Goal: Information Seeking & Learning: Understand process/instructions

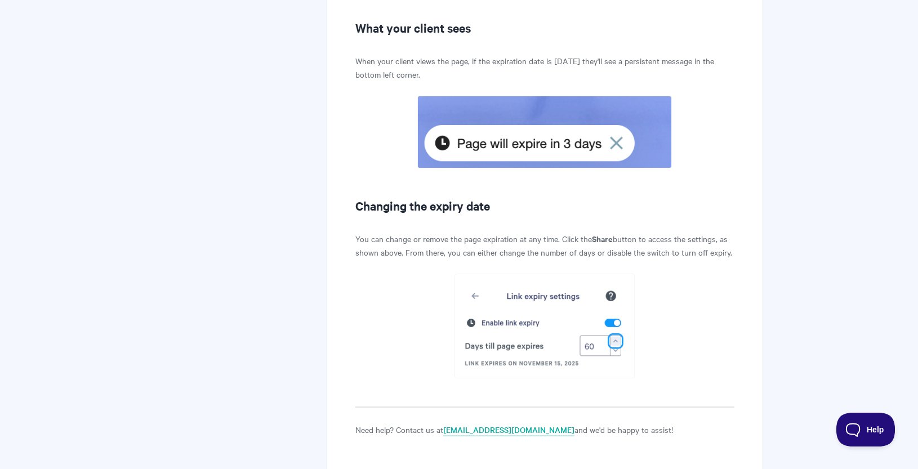
scroll to position [1643, 0]
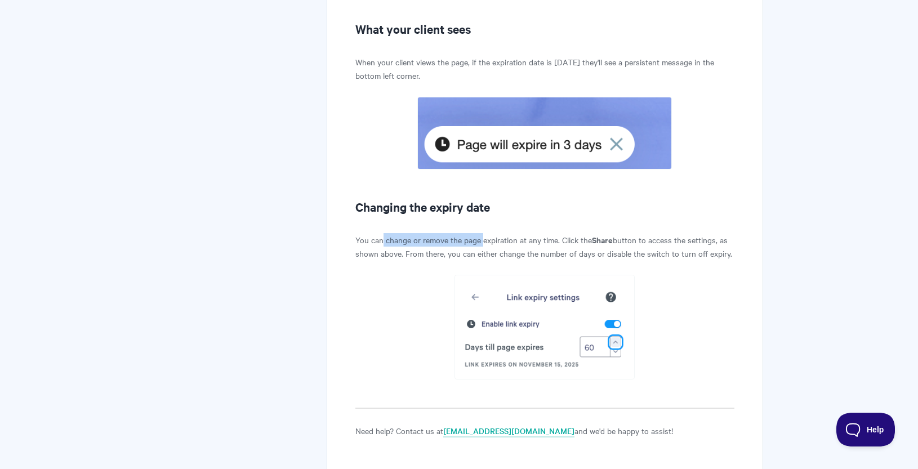
drag, startPoint x: 382, startPoint y: 239, endPoint x: 483, endPoint y: 238, distance: 100.8
click at [483, 238] on p "You can change or remove the page expiration at any time. Click the Share butto…" at bounding box center [544, 246] width 379 height 27
drag, startPoint x: 631, startPoint y: 238, endPoint x: 716, endPoint y: 240, distance: 85.1
click at [716, 240] on p "You can change or remove the page expiration at any time. Click the Share butto…" at bounding box center [544, 246] width 379 height 27
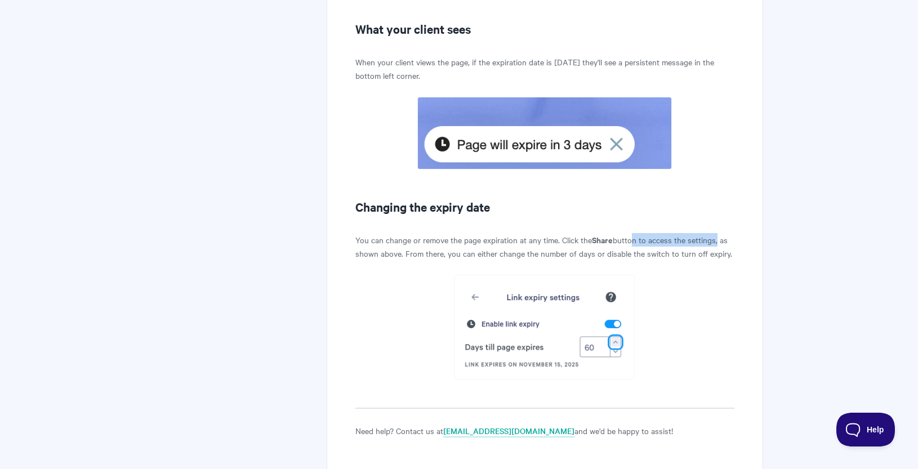
drag, startPoint x: 480, startPoint y: 252, endPoint x: 729, endPoint y: 255, distance: 248.9
click at [729, 255] on p "You can change or remove the page expiration at any time. Click the Share butto…" at bounding box center [544, 246] width 379 height 27
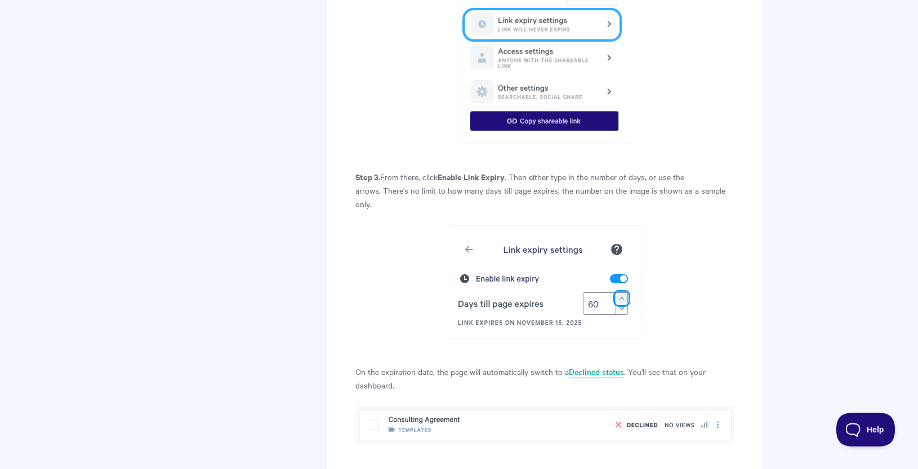
scroll to position [1016, 0]
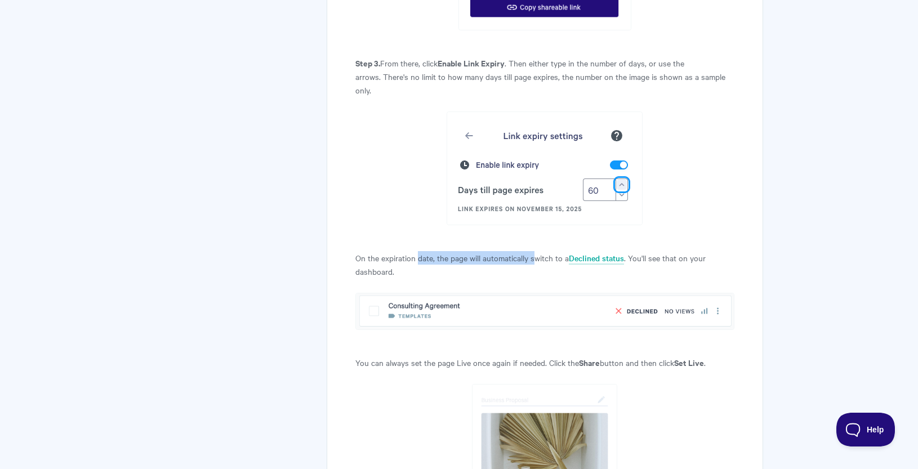
drag, startPoint x: 419, startPoint y: 257, endPoint x: 533, endPoint y: 257, distance: 114.3
click at [533, 257] on p "On the expiration date, the page will automatically switch to a Declined status…" at bounding box center [544, 264] width 379 height 27
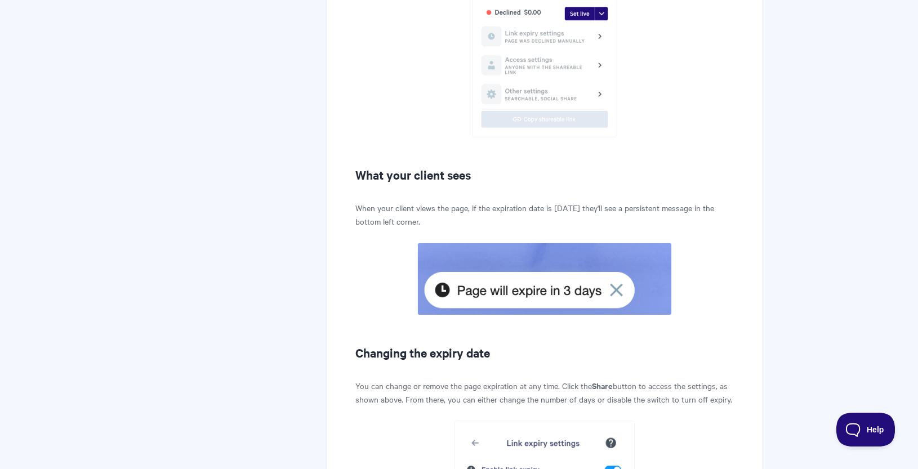
scroll to position [1739, 0]
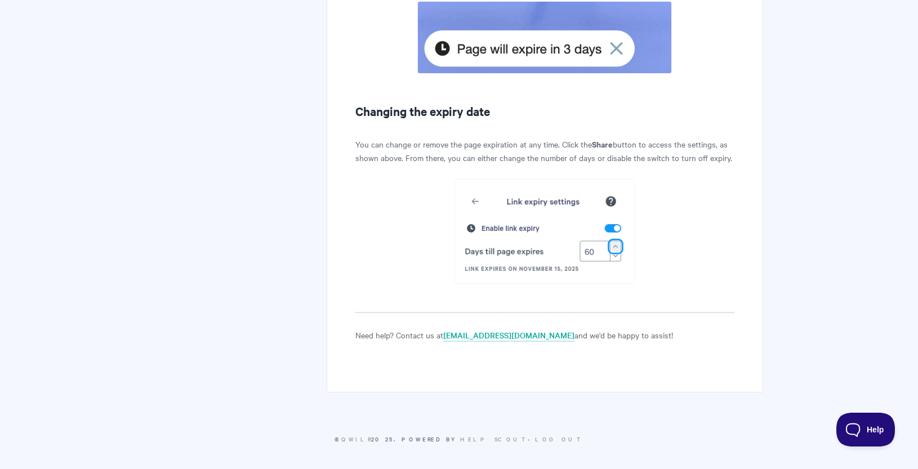
click at [501, 139] on p "You can change or remove the page expiration at any time. Click the Share butto…" at bounding box center [544, 150] width 379 height 27
drag, startPoint x: 356, startPoint y: 141, endPoint x: 731, endPoint y: 159, distance: 376.0
click at [731, 159] on p "You can change or remove the page expiration at any time. Click the Share butto…" at bounding box center [544, 150] width 379 height 27
copy p "You can change or remove the page expiration at any time. Click the Share butto…"
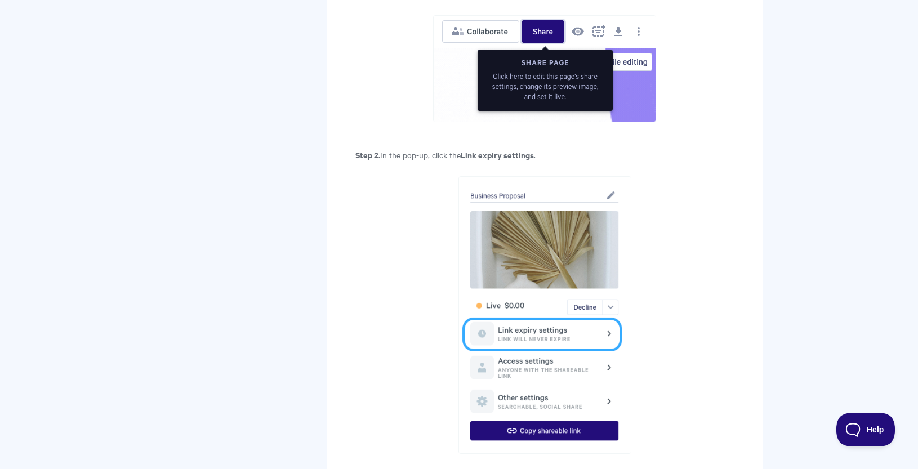
scroll to position [106, 0]
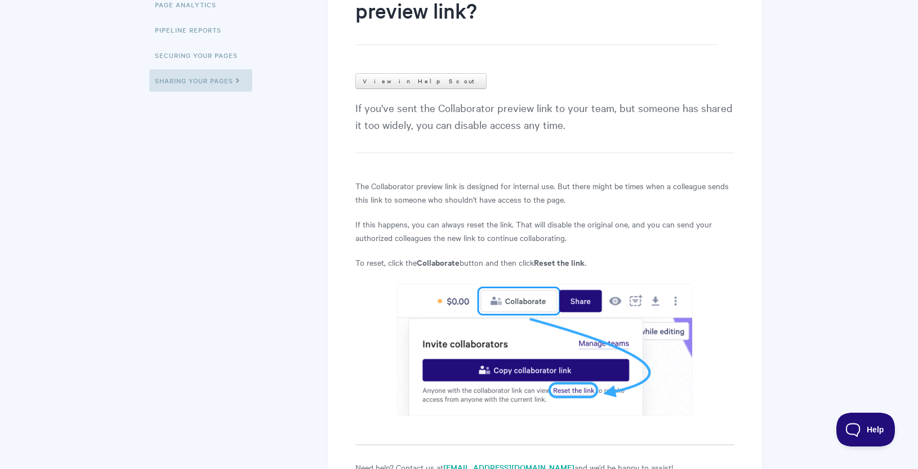
scroll to position [184, 0]
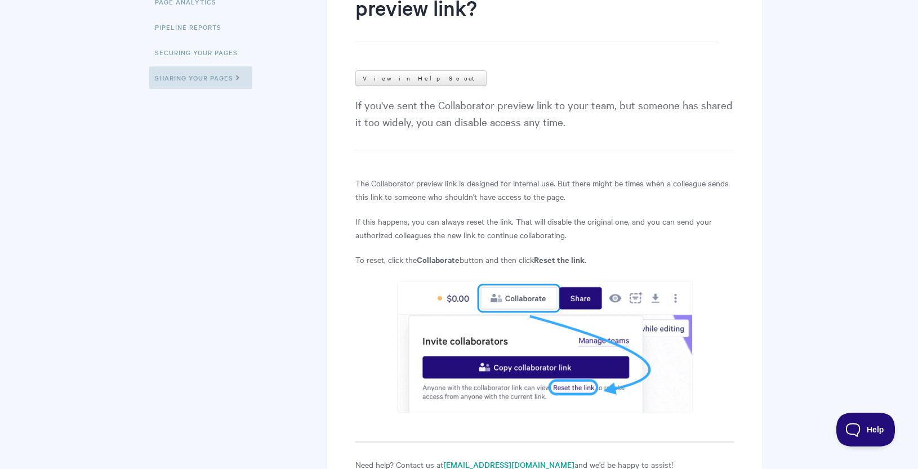
drag, startPoint x: 556, startPoint y: 184, endPoint x: 648, endPoint y: 184, distance: 92.3
click at [648, 184] on p "The Collaborator preview link is designed for internal use. But there might be …" at bounding box center [544, 189] width 379 height 27
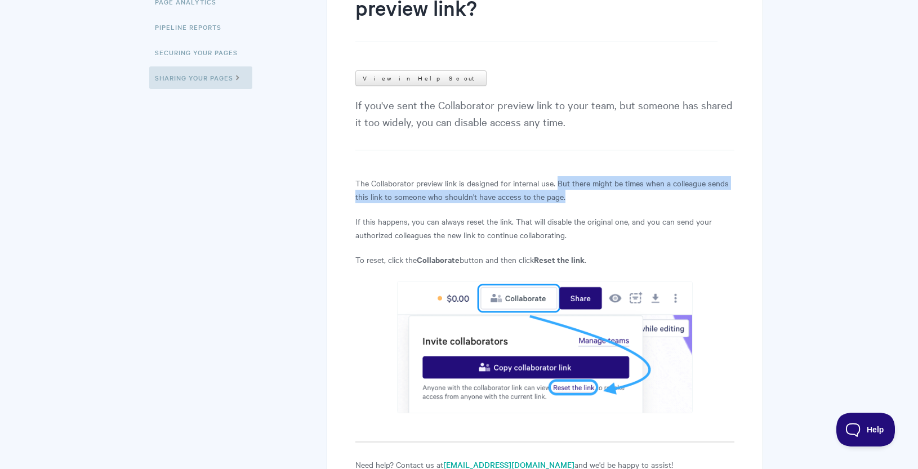
drag, startPoint x: 557, startPoint y: 182, endPoint x: 586, endPoint y: 197, distance: 31.7
click at [586, 197] on p "The Collaborator preview link is designed for internal use. But there might be …" at bounding box center [544, 189] width 379 height 27
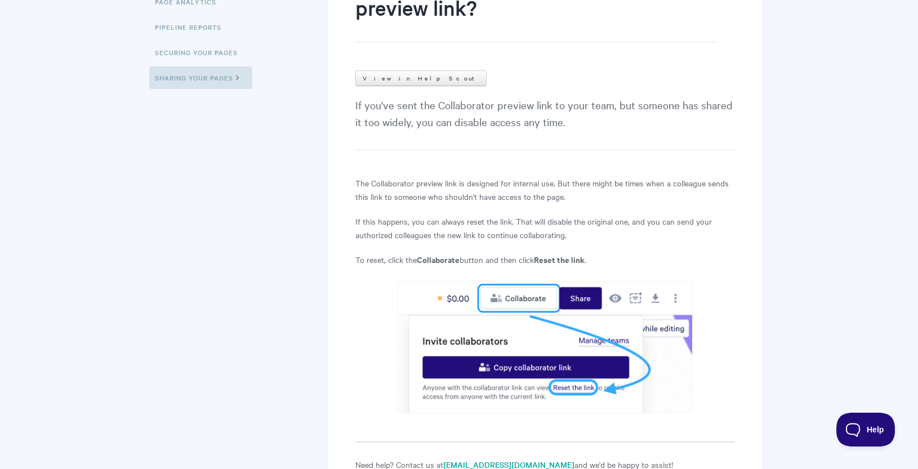
click at [535, 188] on p "The Collaborator preview link is designed for internal use. But there might be …" at bounding box center [544, 189] width 379 height 27
drag, startPoint x: 385, startPoint y: 220, endPoint x: 601, endPoint y: 225, distance: 216.8
click at [601, 225] on p "If this happens, you can always reset the link. That will disable the original …" at bounding box center [544, 228] width 379 height 27
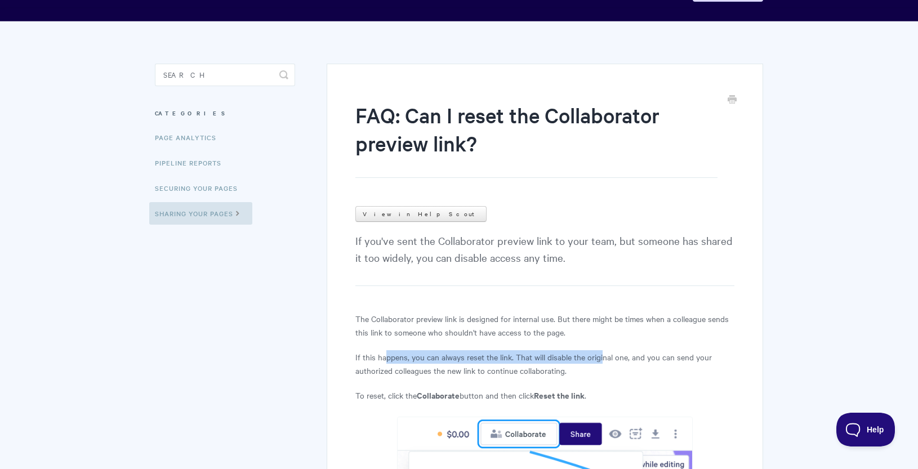
scroll to position [84, 0]
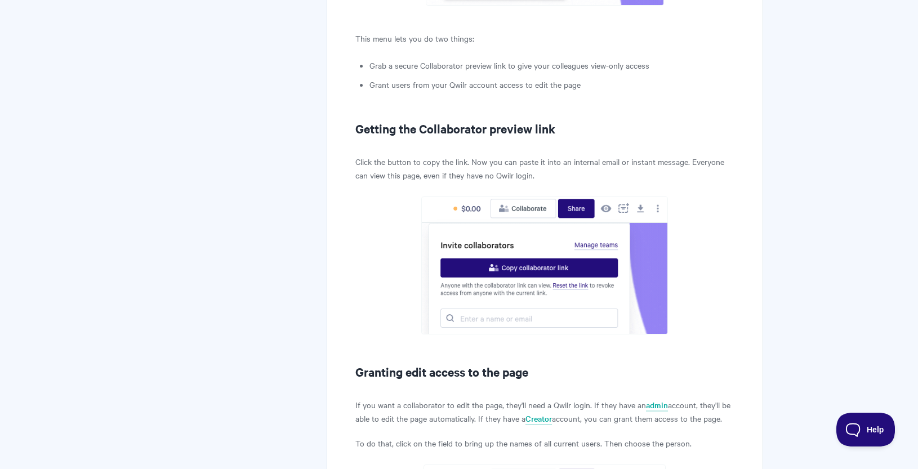
scroll to position [703, 0]
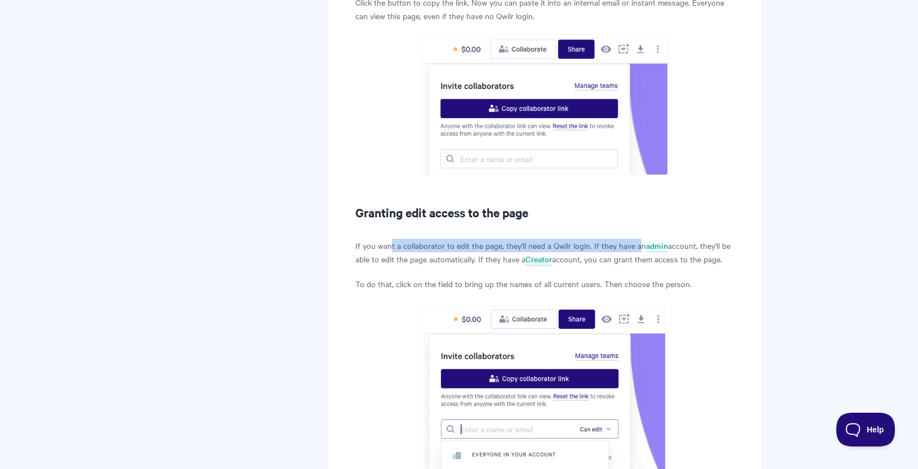
drag, startPoint x: 391, startPoint y: 243, endPoint x: 618, endPoint y: 243, distance: 226.9
click at [640, 245] on p "If you want a collaborator to edit the page, they'll need a Qwilr login. If the…" at bounding box center [544, 252] width 379 height 27
click at [503, 243] on p "If you want a collaborator to edit the page, they'll need a Qwilr login. If the…" at bounding box center [544, 252] width 379 height 27
drag, startPoint x: 397, startPoint y: 247, endPoint x: 592, endPoint y: 242, distance: 194.9
click at [592, 242] on p "If you want a collaborator to edit the page, they'll need a Qwilr login. If the…" at bounding box center [544, 252] width 379 height 27
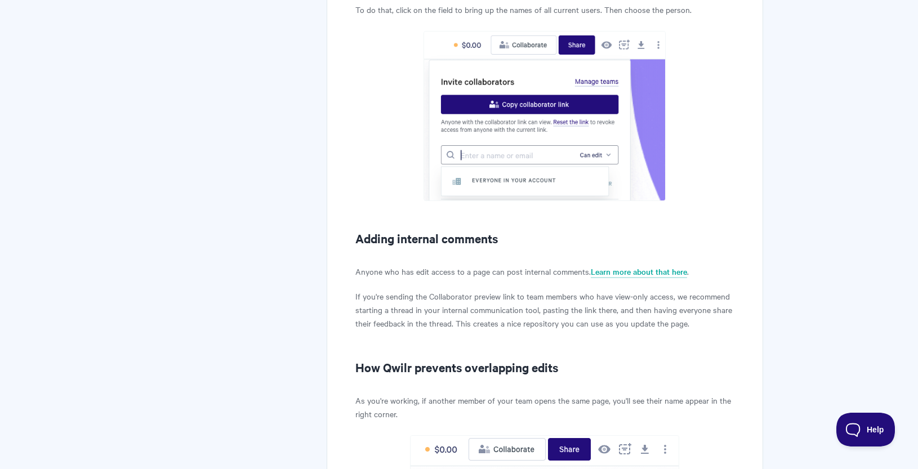
scroll to position [978, 0]
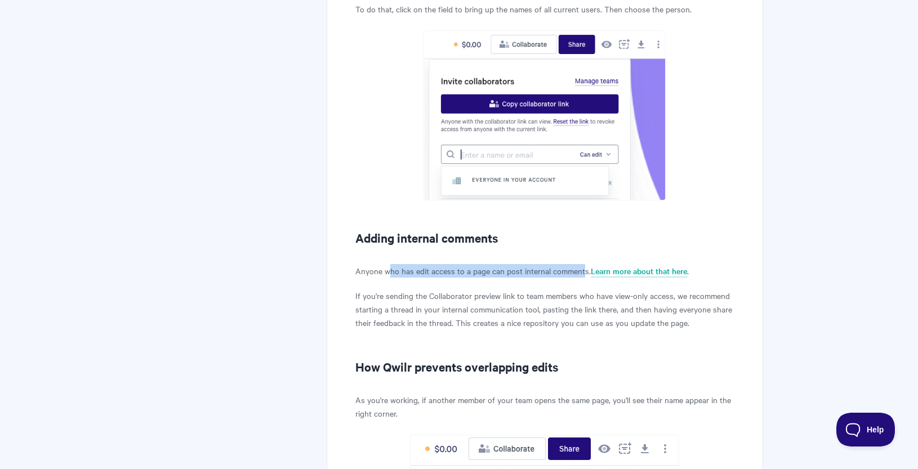
drag, startPoint x: 386, startPoint y: 272, endPoint x: 584, endPoint y: 274, distance: 198.2
click at [584, 274] on p "Anyone who has edit access to a page can post internal comments. Learn more abo…" at bounding box center [544, 271] width 379 height 14
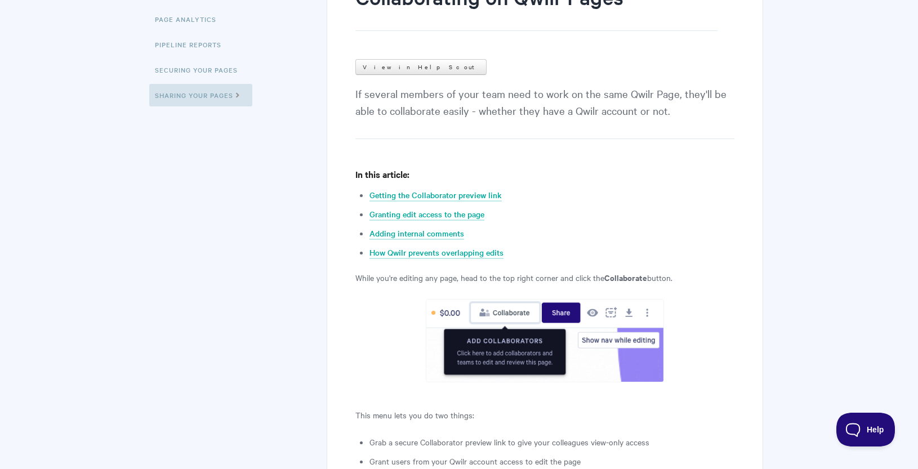
scroll to position [318, 0]
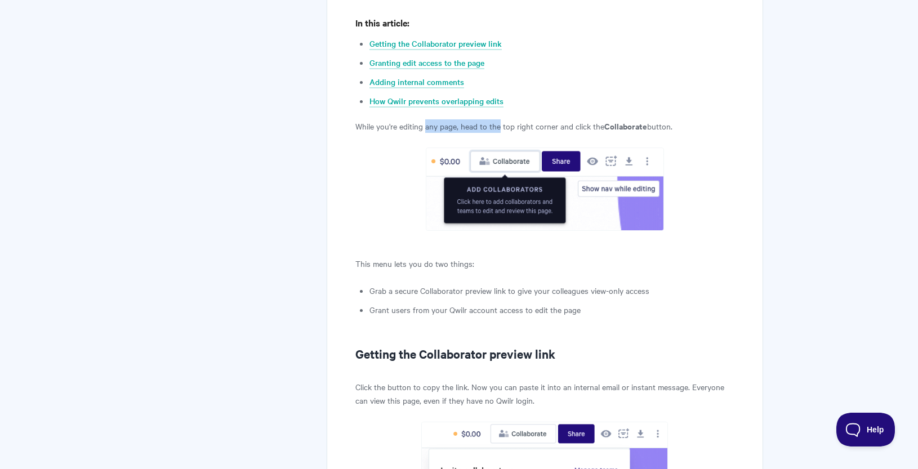
drag, startPoint x: 427, startPoint y: 124, endPoint x: 500, endPoint y: 124, distance: 73.2
click at [500, 124] on p "While you're editing any page, head to the top right corner and click the Colla…" at bounding box center [544, 126] width 379 height 14
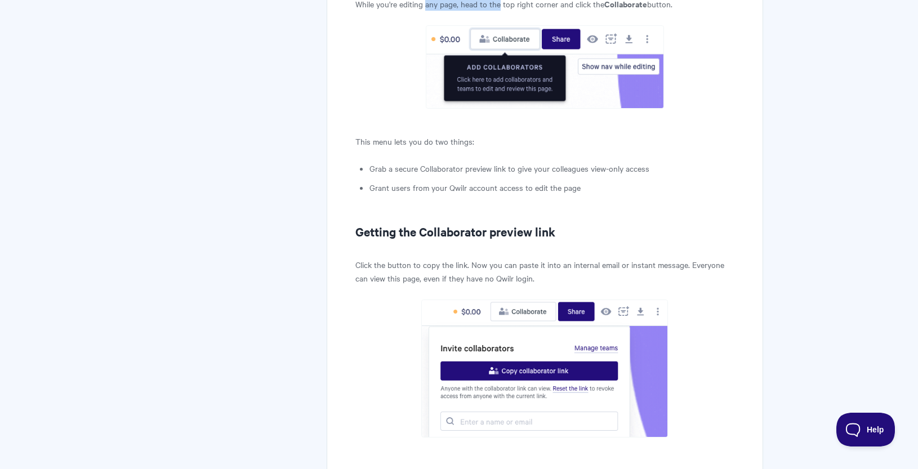
scroll to position [454, 0]
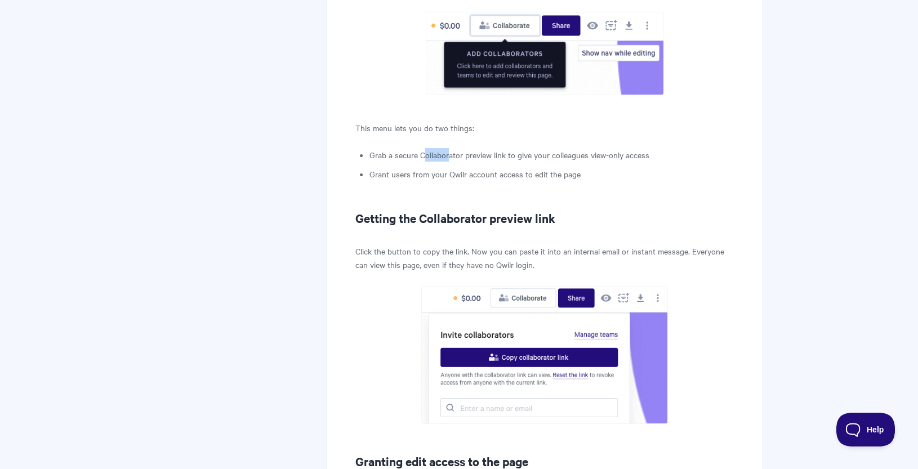
drag, startPoint x: 423, startPoint y: 153, endPoint x: 448, endPoint y: 153, distance: 25.3
click at [448, 153] on li "Grab a secure Collaborator preview link to give your colleagues view-only access" at bounding box center [551, 155] width 365 height 14
drag, startPoint x: 409, startPoint y: 177, endPoint x: 580, endPoint y: 174, distance: 170.6
click at [580, 174] on li "Grant users from your Qwilr account access to edit the page" at bounding box center [551, 174] width 365 height 14
click at [580, 175] on li "Grant users from your Qwilr account access to edit the page" at bounding box center [551, 174] width 365 height 14
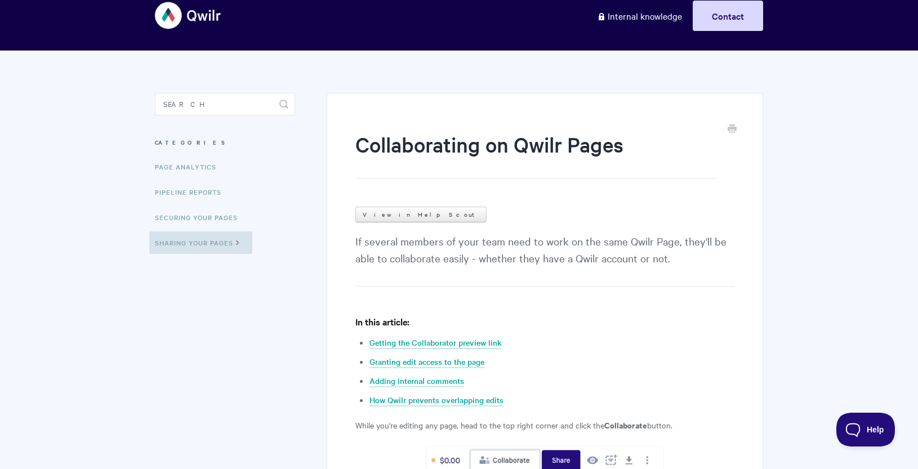
scroll to position [127, 0]
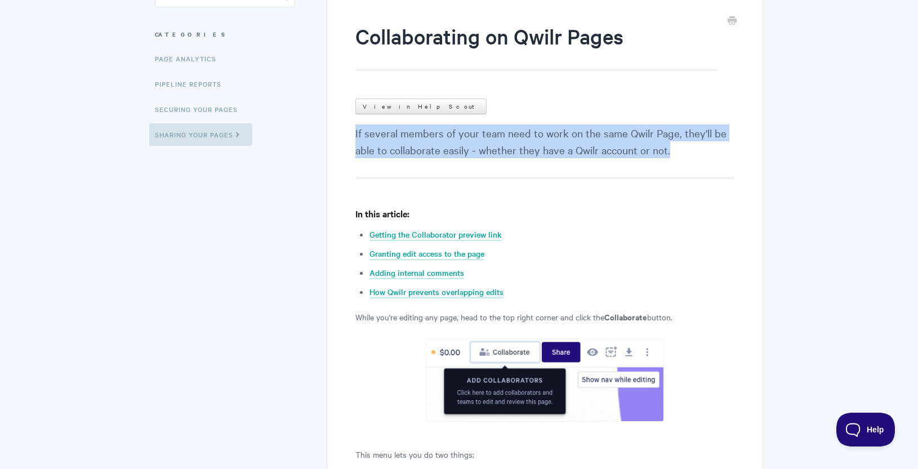
drag, startPoint x: 356, startPoint y: 132, endPoint x: 675, endPoint y: 157, distance: 320.2
click at [675, 157] on p "If several members of your team need to work on the same Qwilr Page, they'll be…" at bounding box center [544, 151] width 379 height 54
copy p "If several members of your team need to work on the same Qwilr Page, they'll be…"
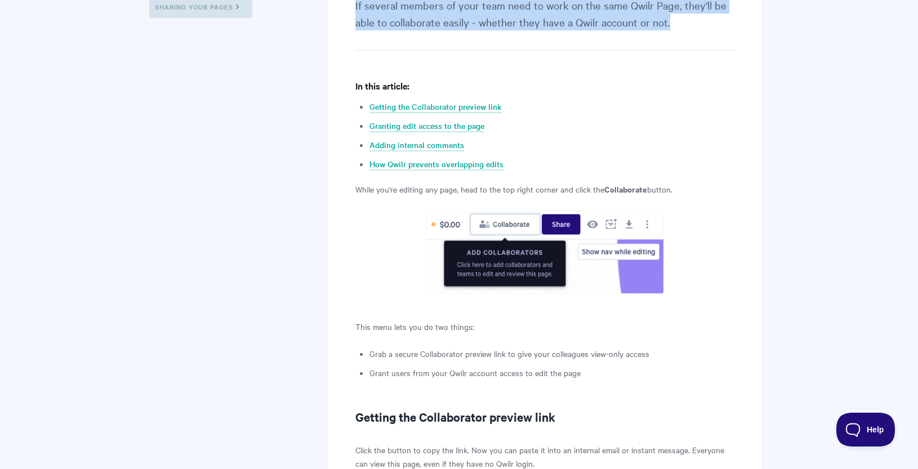
scroll to position [285, 0]
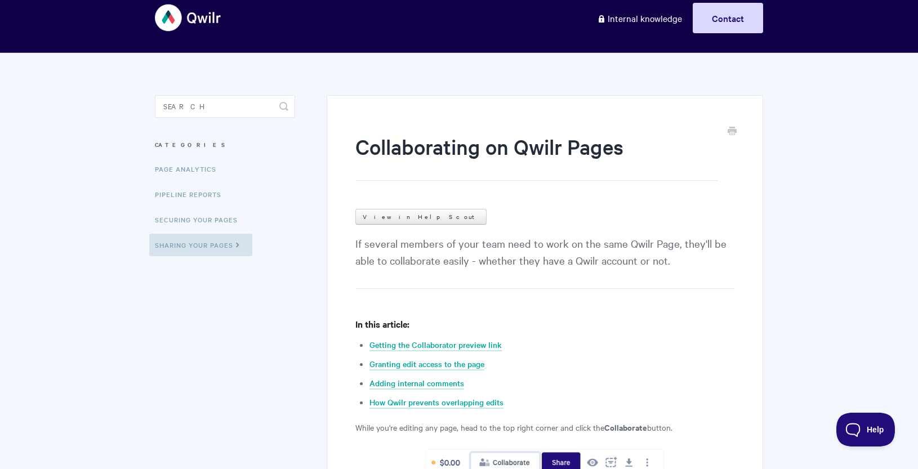
scroll to position [0, 0]
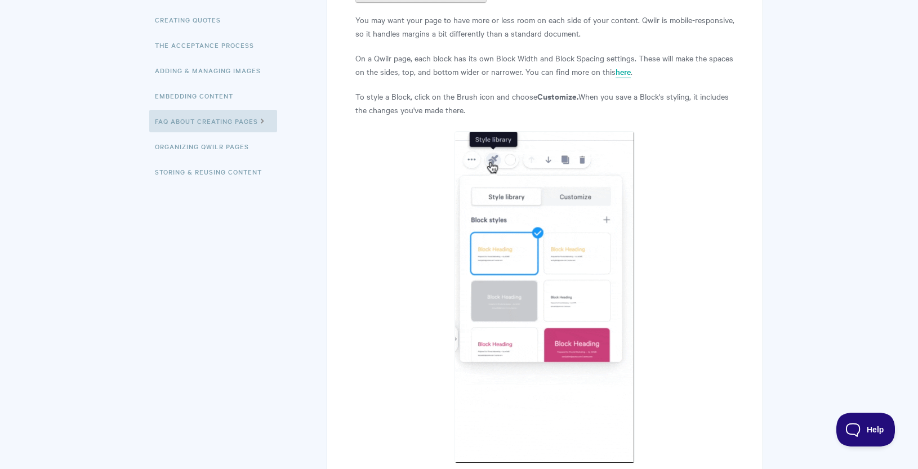
scroll to position [70, 0]
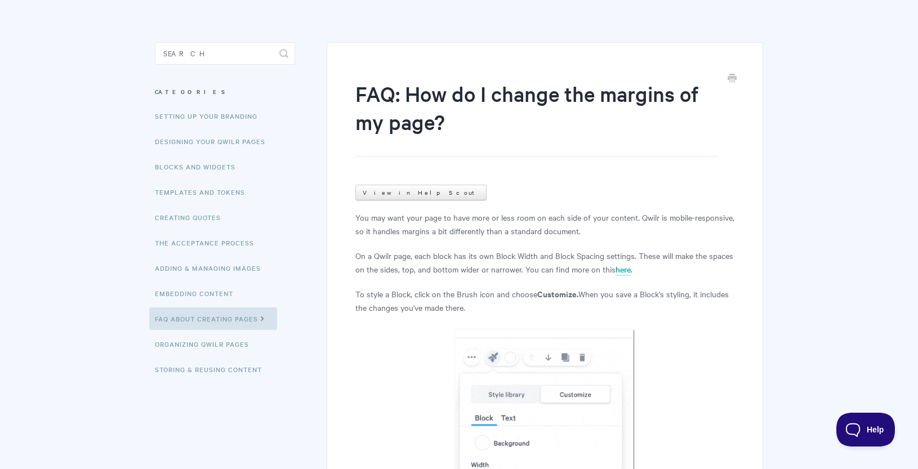
click at [415, 255] on p "On a Qwilr page, each block has its own Block Width and Block Spacing settings.…" at bounding box center [544, 262] width 379 height 27
click at [618, 270] on link "here" at bounding box center [622, 270] width 15 height 12
click at [814, 158] on body "Toggle Navigation Home Getting Started Creating & Editing Pages Sharing & Analy…" at bounding box center [459, 435] width 918 height 1011
click at [550, 189] on article "FAQ: How do I change the margins of my page? View in Help Scout You may want yo…" at bounding box center [544, 444] width 379 height 731
click at [405, 93] on h1 "FAQ: How do I change the margins of my page?" at bounding box center [536, 117] width 362 height 77
